Goal: Task Accomplishment & Management: Use online tool/utility

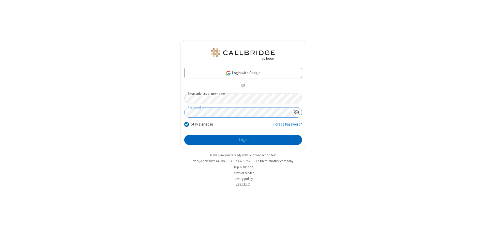
click at [243, 140] on button "Login" at bounding box center [243, 140] width 118 height 10
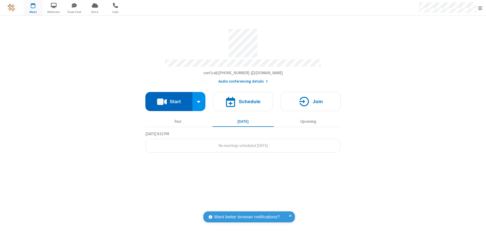
click at [169, 100] on button "Start" at bounding box center [168, 101] width 47 height 19
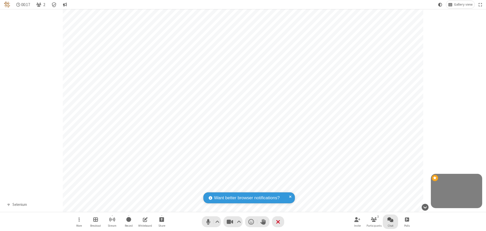
click at [390, 219] on span "Open chat" at bounding box center [390, 219] width 6 height 6
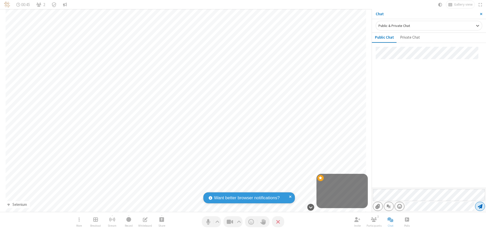
click at [480, 206] on span "Send message" at bounding box center [480, 206] width 5 height 5
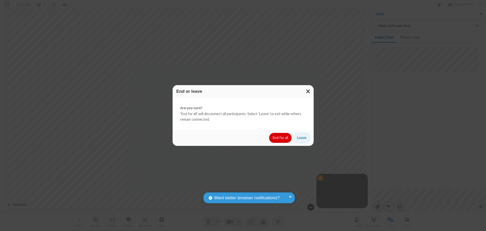
click at [281, 138] on button "End for all" at bounding box center [280, 138] width 22 height 10
